Goal: Navigation & Orientation: Find specific page/section

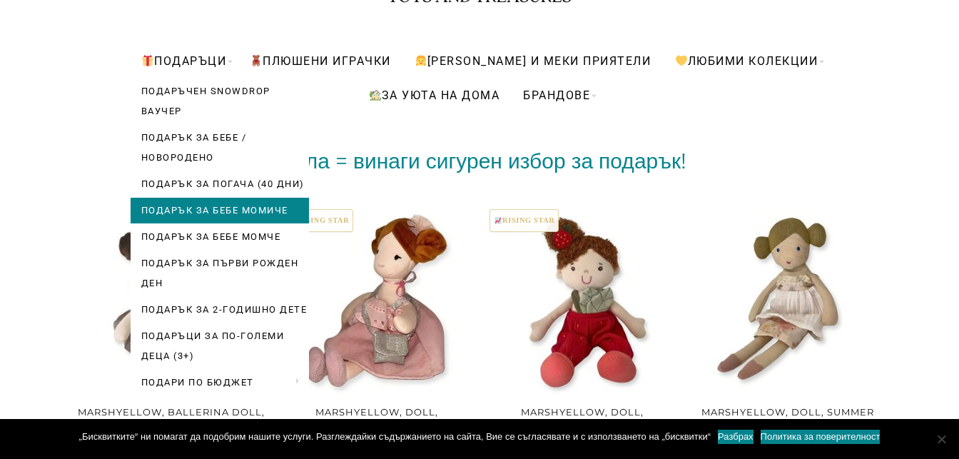
scroll to position [214, 0]
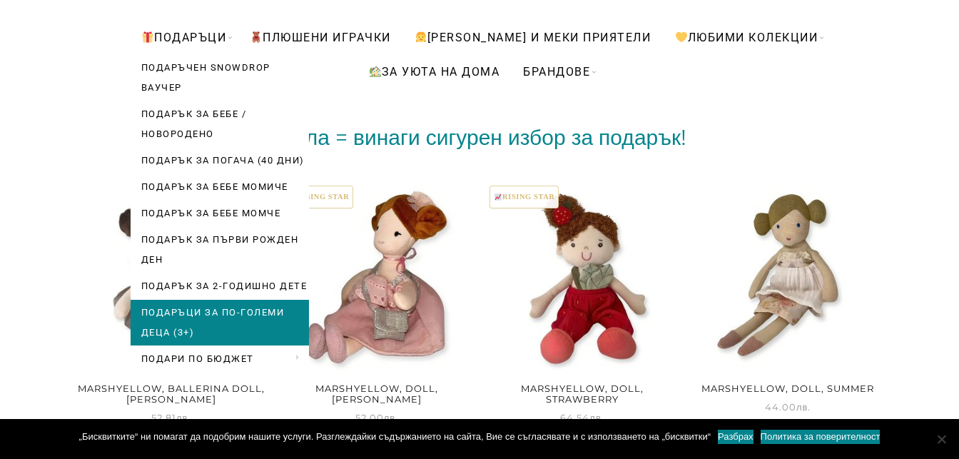
click at [196, 327] on link "Подаръци за по-големи деца (3+)" at bounding box center [220, 323] width 178 height 46
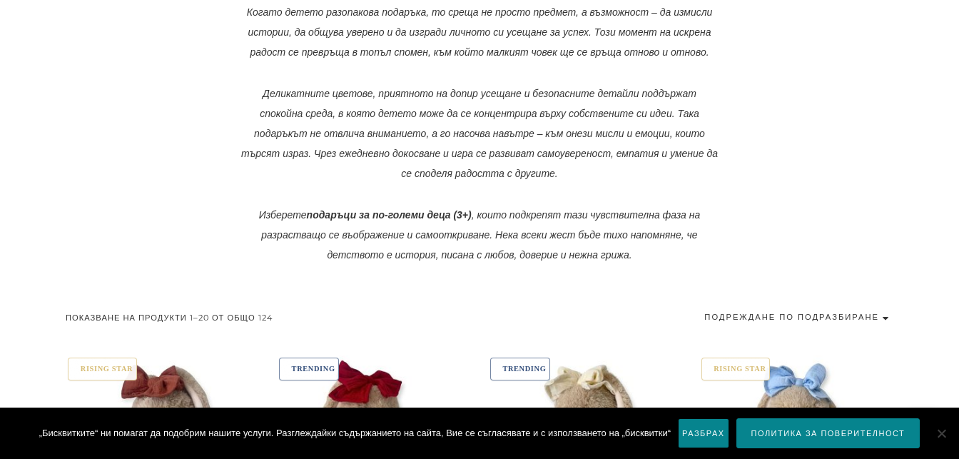
scroll to position [642, 0]
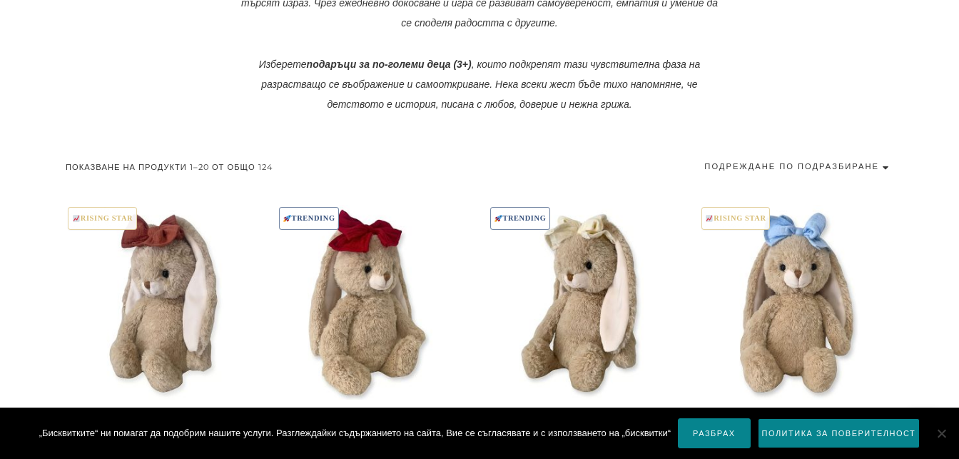
click at [705, 439] on link "Разбрах" at bounding box center [714, 433] width 72 height 30
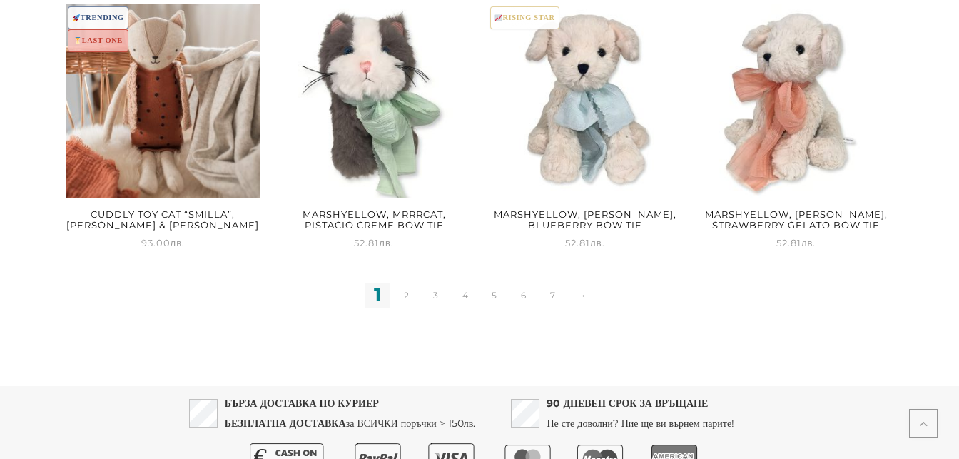
scroll to position [2033, 0]
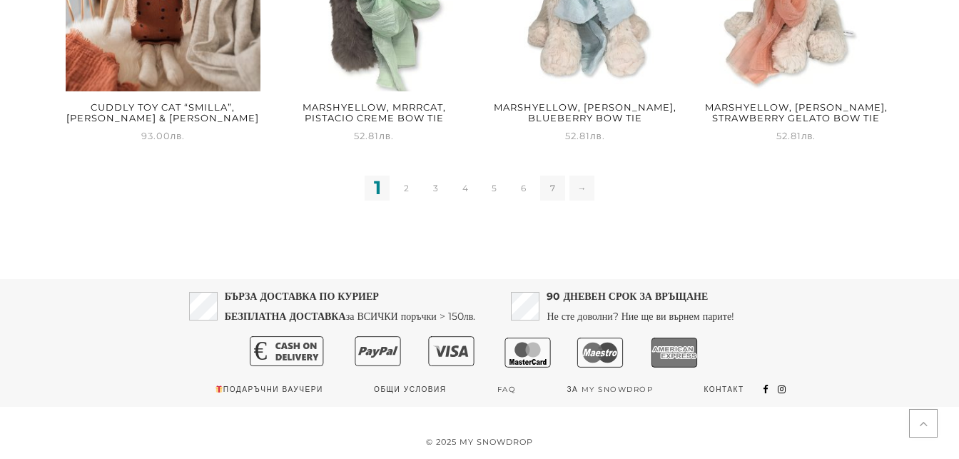
drag, startPoint x: 580, startPoint y: 187, endPoint x: 547, endPoint y: 193, distance: 32.6
click at [580, 188] on link "→" at bounding box center [582, 188] width 25 height 25
click at [545, 189] on link "7" at bounding box center [552, 188] width 25 height 25
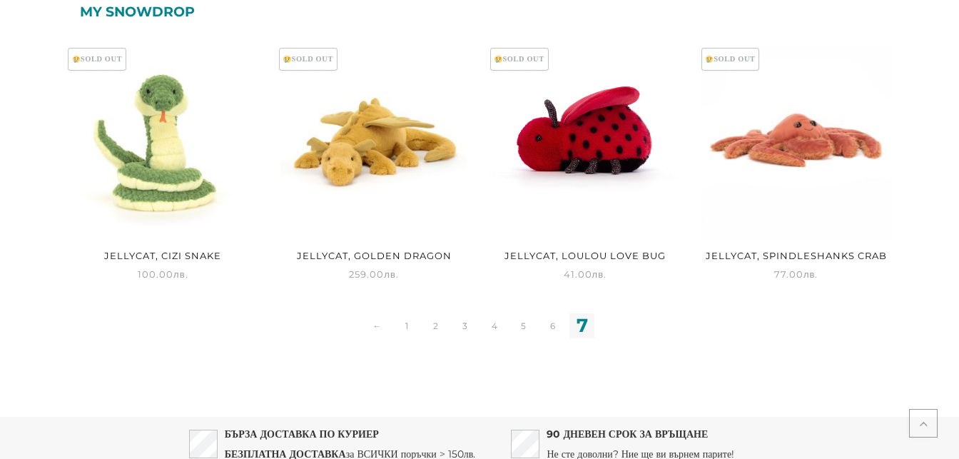
scroll to position [714, 0]
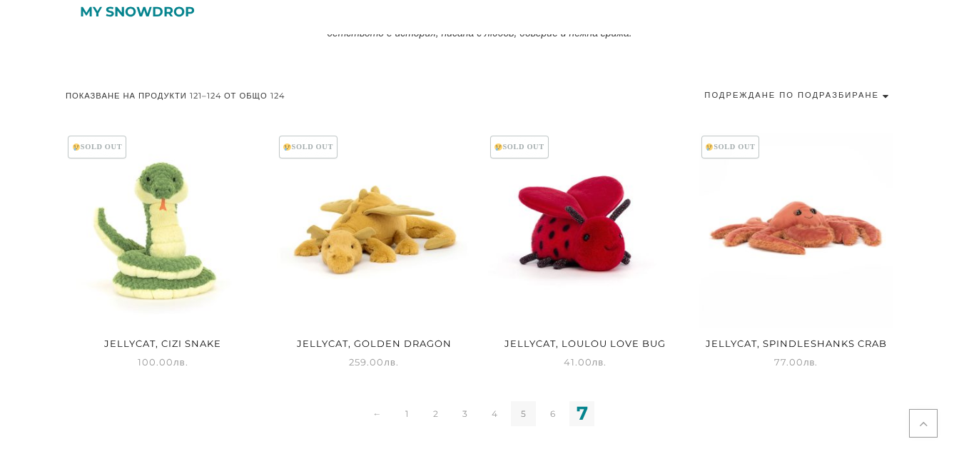
click at [518, 413] on link "5" at bounding box center [523, 413] width 25 height 25
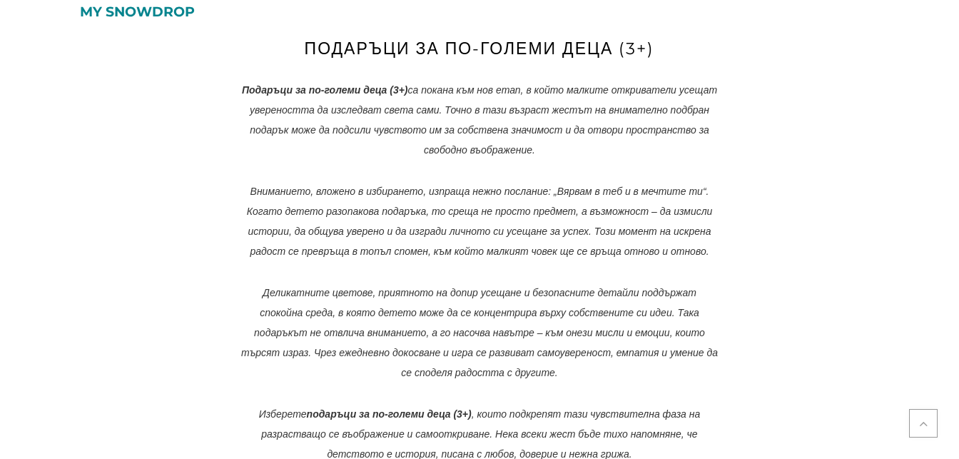
scroll to position [214, 0]
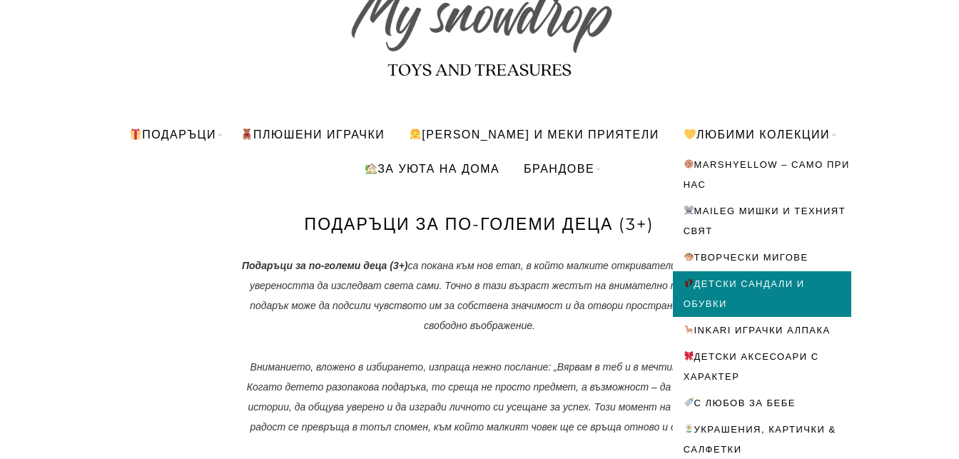
scroll to position [143, 0]
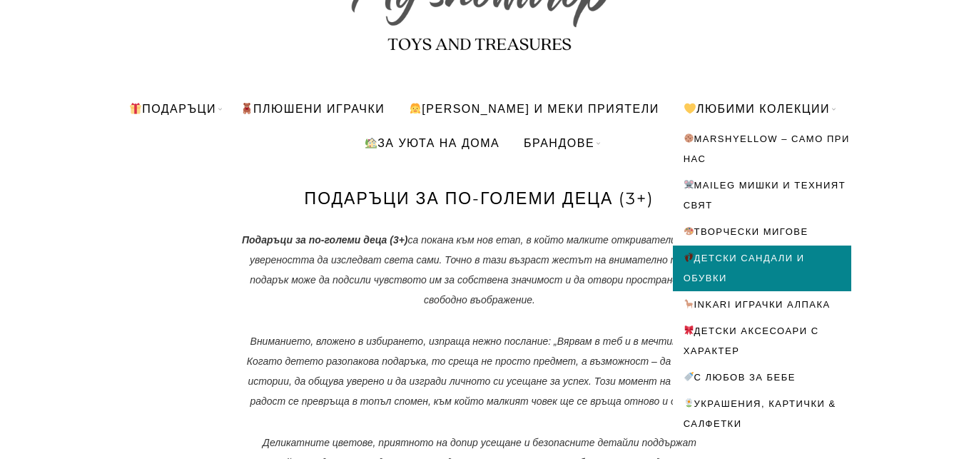
click at [715, 253] on link "Детски сандали и обувки" at bounding box center [762, 269] width 178 height 46
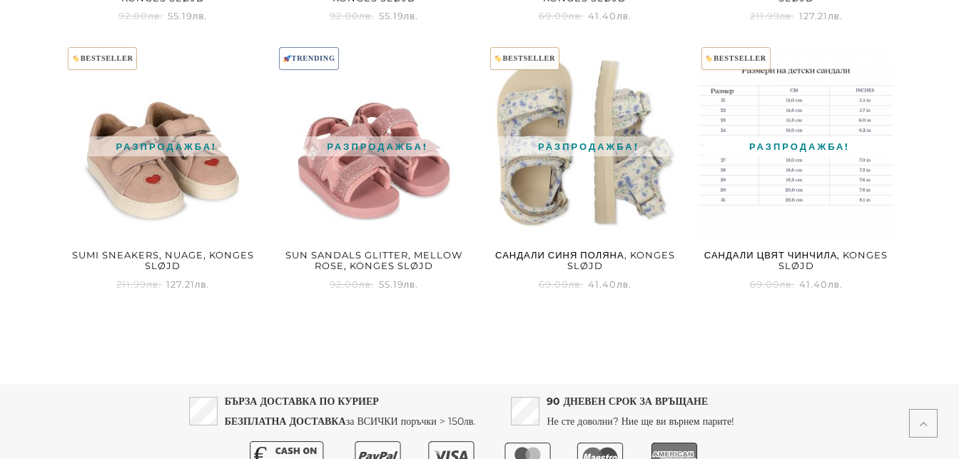
scroll to position [1403, 0]
